Goal: Task Accomplishment & Management: Use online tool/utility

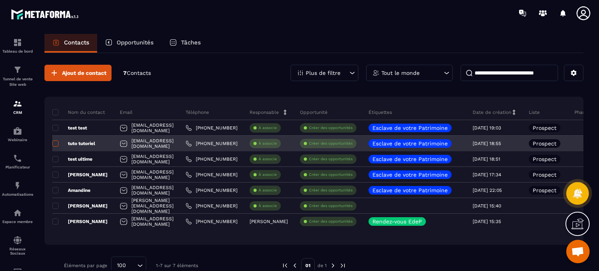
click at [54, 143] on span at bounding box center [55, 143] width 6 height 6
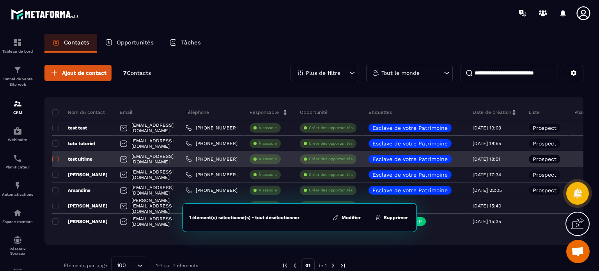
click at [53, 159] on span at bounding box center [55, 159] width 6 height 6
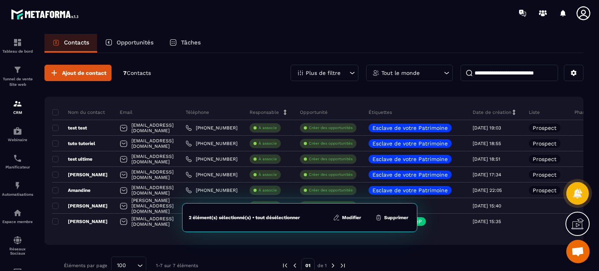
click at [394, 216] on button "Supprimer" at bounding box center [392, 218] width 38 height 8
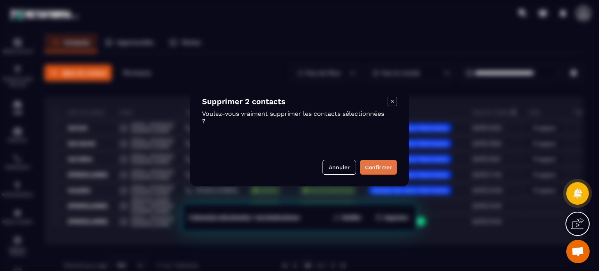
click at [376, 166] on button "Confirmer" at bounding box center [378, 167] width 37 height 15
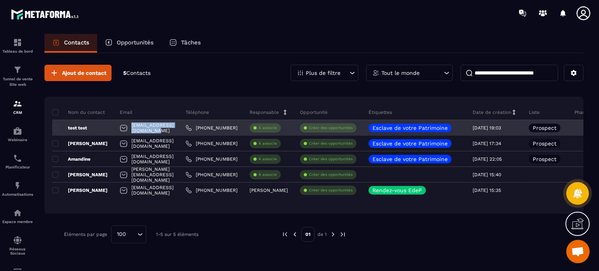
drag, startPoint x: 135, startPoint y: 127, endPoint x: 209, endPoint y: 129, distance: 74.1
click at [180, 129] on div "[EMAIL_ADDRESS][DOMAIN_NAME]" at bounding box center [147, 128] width 66 height 16
copy p "[EMAIL_ADDRESS][DOMAIN_NAME]"
click at [57, 126] on span at bounding box center [55, 128] width 6 height 6
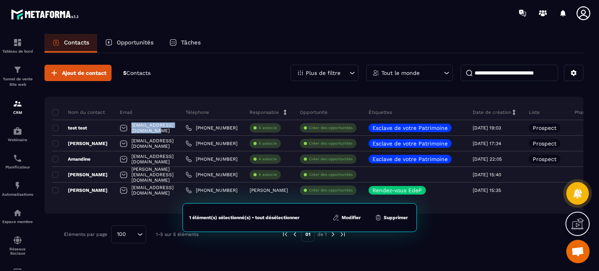
click at [389, 216] on button "Supprimer" at bounding box center [391, 218] width 38 height 8
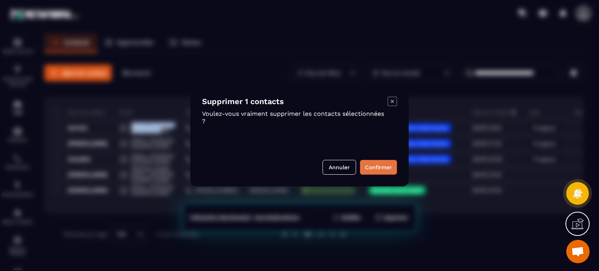
click at [380, 170] on button "Confirmer" at bounding box center [378, 167] width 37 height 15
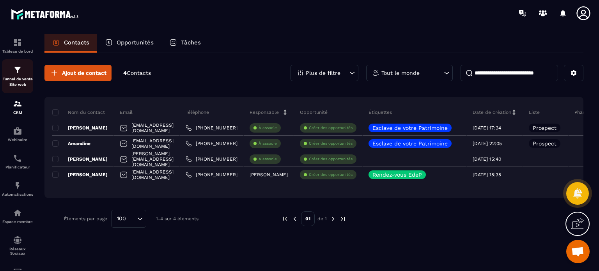
click at [20, 82] on p "Tunnel de vente Site web" at bounding box center [17, 81] width 31 height 11
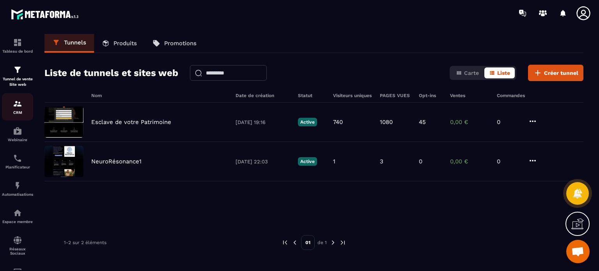
click at [21, 114] on p "CRM" at bounding box center [17, 112] width 31 height 4
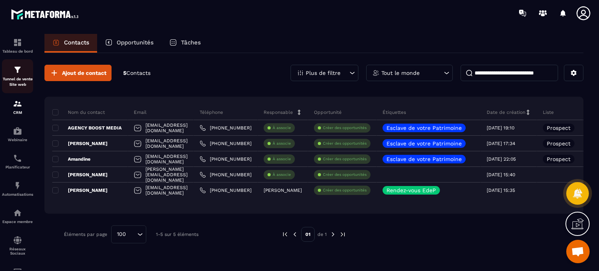
click at [11, 78] on p "Tunnel de vente Site web" at bounding box center [17, 81] width 31 height 11
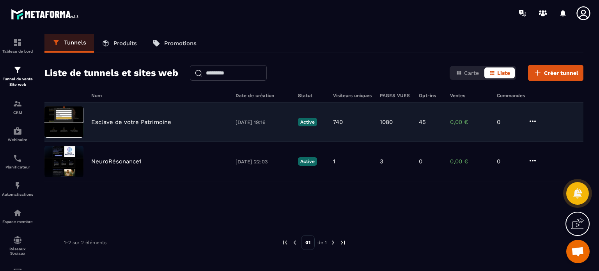
click at [146, 123] on p "Esclave de votre Patrimoine" at bounding box center [131, 122] width 80 height 7
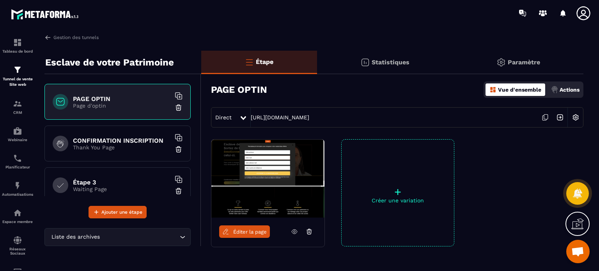
click at [127, 186] on p "Waiting Page" at bounding box center [121, 189] width 97 height 6
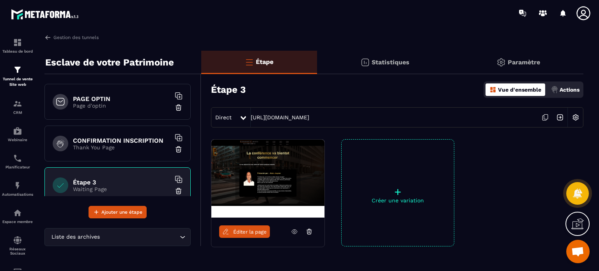
click at [256, 232] on span "Éditer la page" at bounding box center [250, 232] width 34 height 6
